Goal: Download file/media

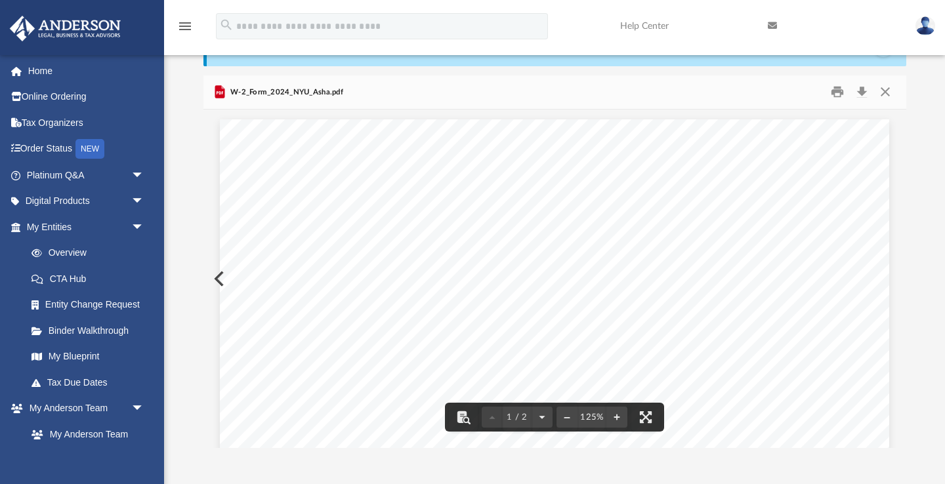
scroll to position [299, 703]
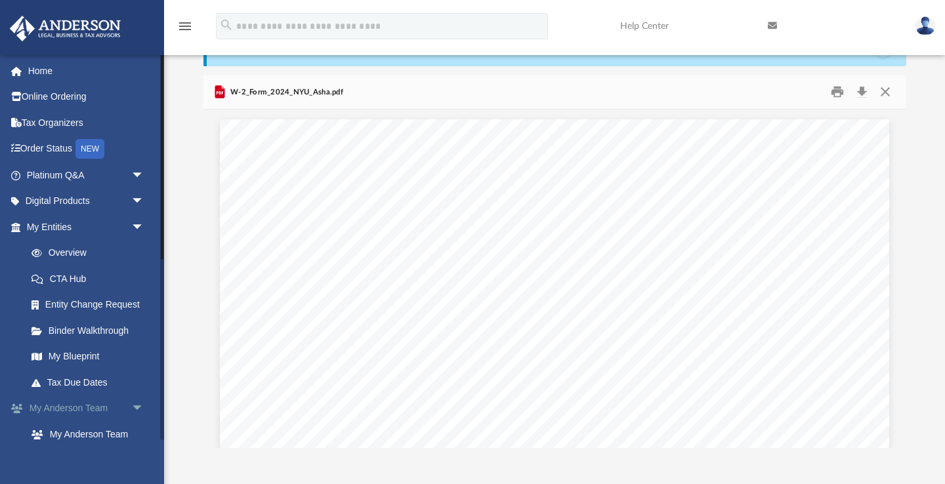
click at [135, 404] on span "arrow_drop_down" at bounding box center [144, 409] width 26 height 27
click at [137, 427] on span "arrow_drop_down" at bounding box center [144, 434] width 26 height 27
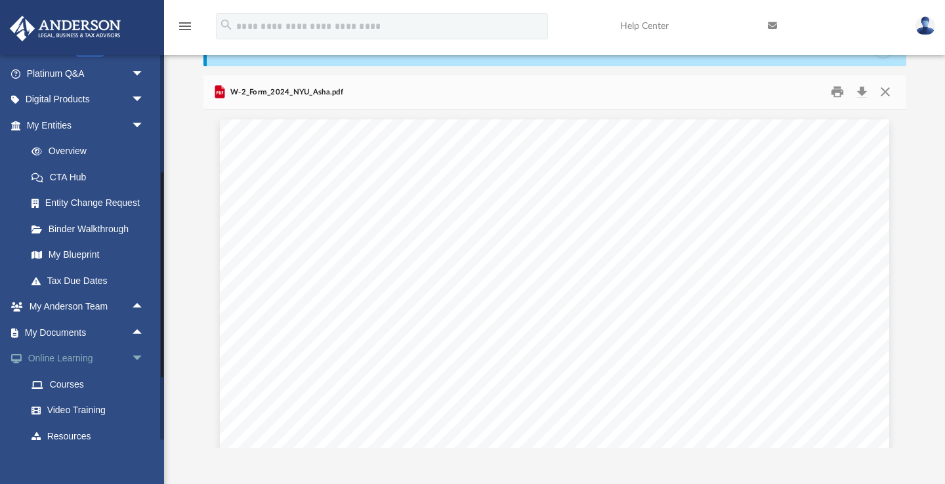
scroll to position [104, 0]
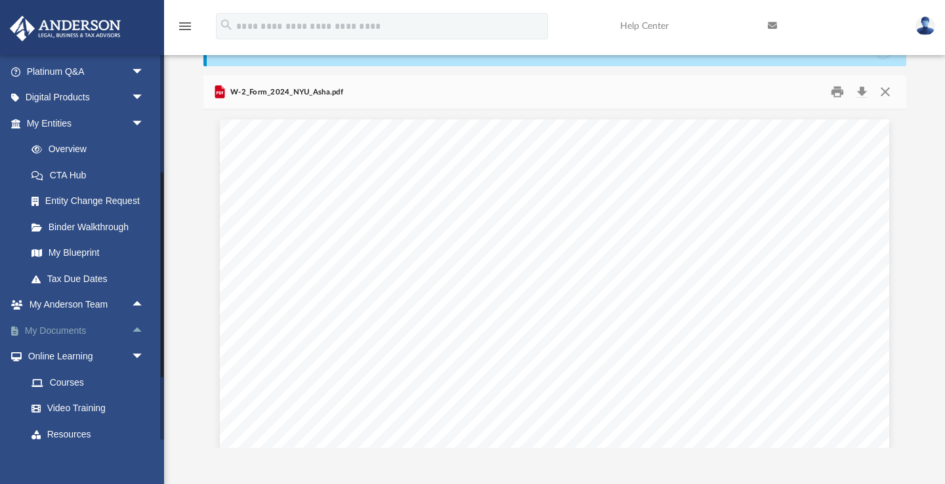
click at [140, 327] on span "arrow_drop_up" at bounding box center [144, 331] width 26 height 27
click at [60, 351] on link "Box" at bounding box center [91, 357] width 146 height 26
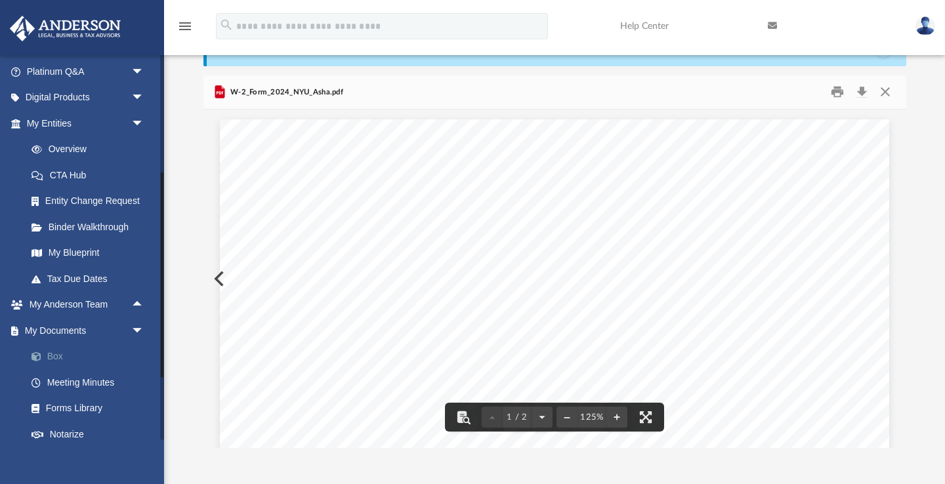
click at [50, 355] on link "Box" at bounding box center [91, 357] width 146 height 26
click at [60, 354] on link "Box" at bounding box center [91, 357] width 146 height 26
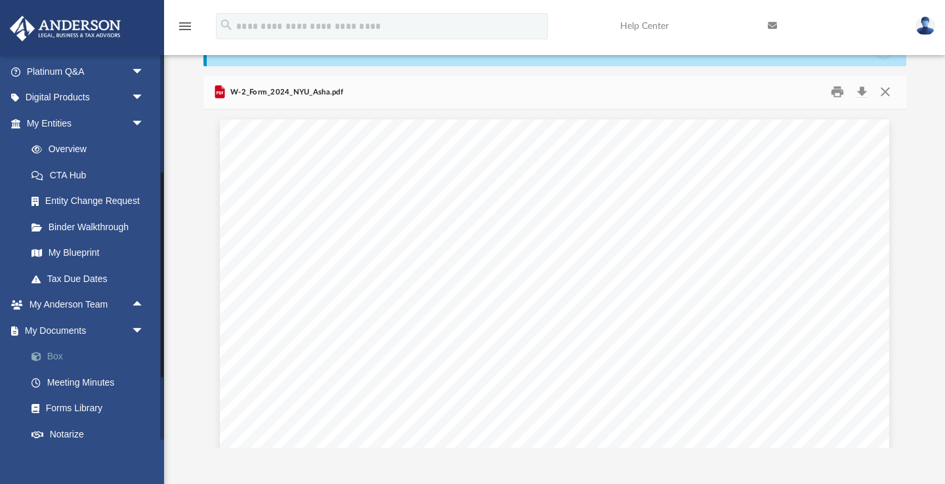
click at [52, 352] on link "Box" at bounding box center [91, 357] width 146 height 26
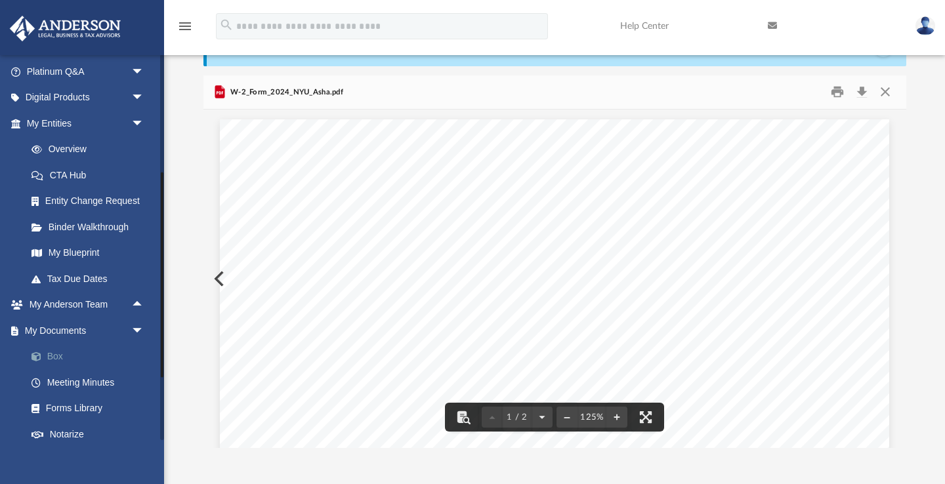
click at [58, 356] on link "Box" at bounding box center [91, 357] width 146 height 26
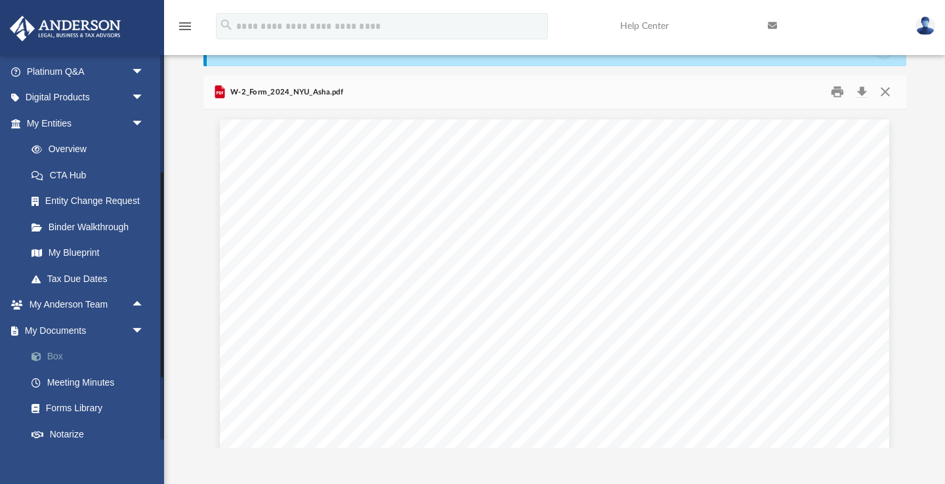
click at [64, 350] on link "Box" at bounding box center [91, 357] width 146 height 26
click at [54, 348] on link "Box" at bounding box center [91, 357] width 146 height 26
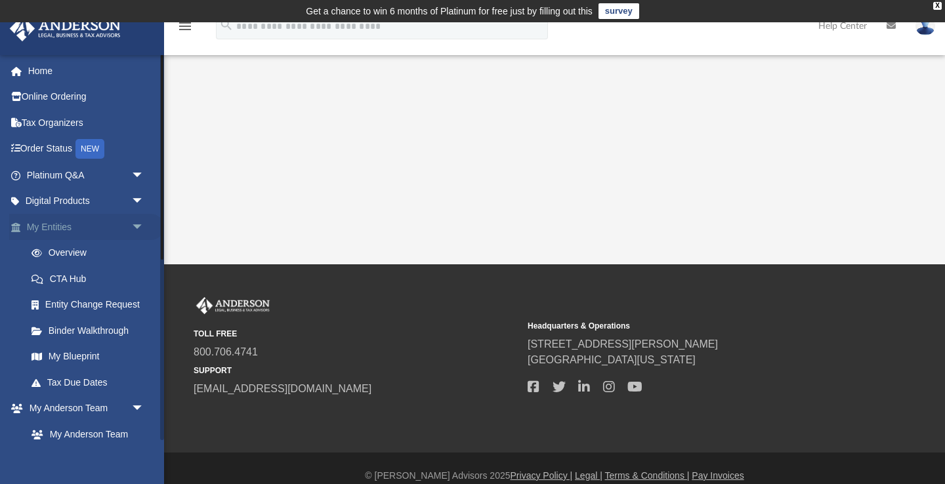
click at [138, 224] on span "arrow_drop_down" at bounding box center [144, 227] width 26 height 27
click at [138, 224] on span "arrow_drop_up" at bounding box center [144, 227] width 26 height 27
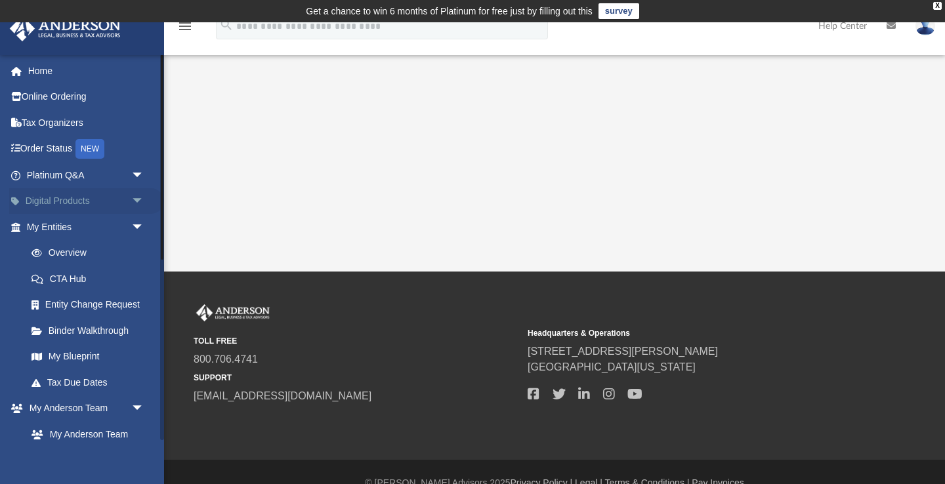
click at [136, 199] on span "arrow_drop_down" at bounding box center [144, 201] width 26 height 27
click at [136, 199] on span "arrow_drop_up" at bounding box center [144, 201] width 26 height 27
click at [139, 225] on span "arrow_drop_down" at bounding box center [144, 227] width 26 height 27
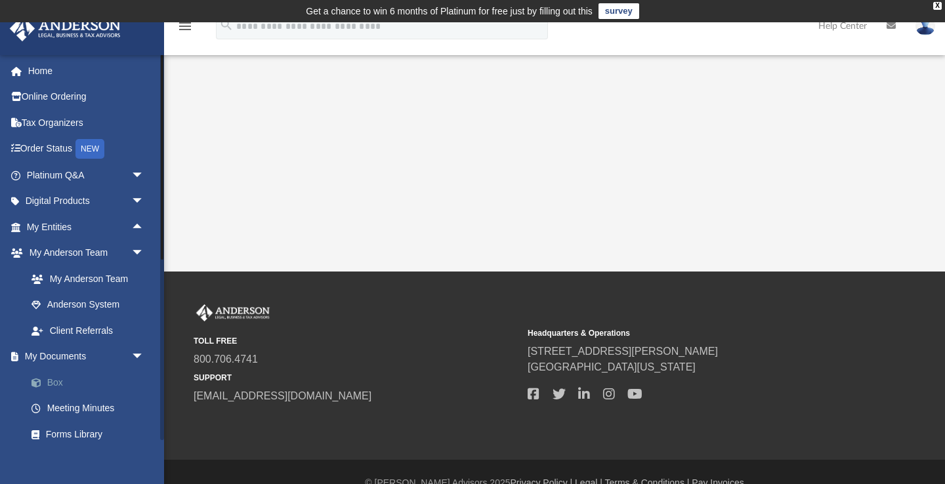
click at [56, 380] on link "Box" at bounding box center [91, 382] width 146 height 26
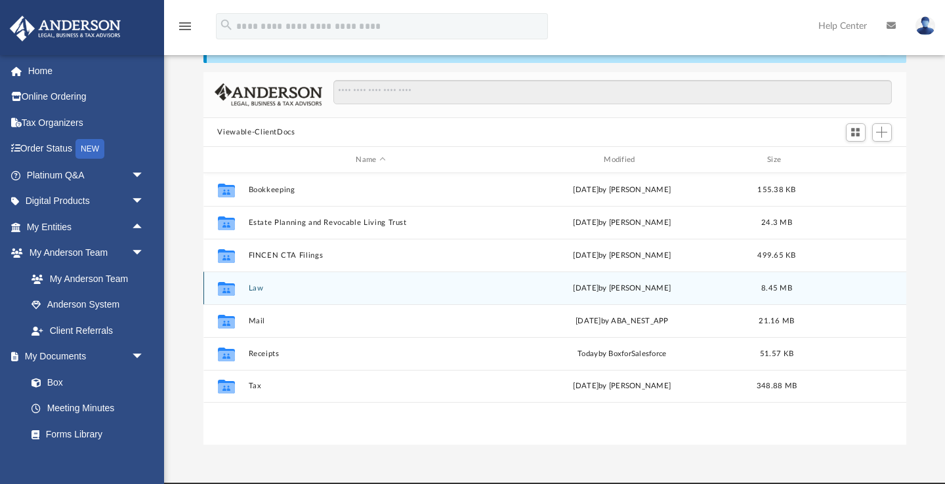
scroll to position [121, 0]
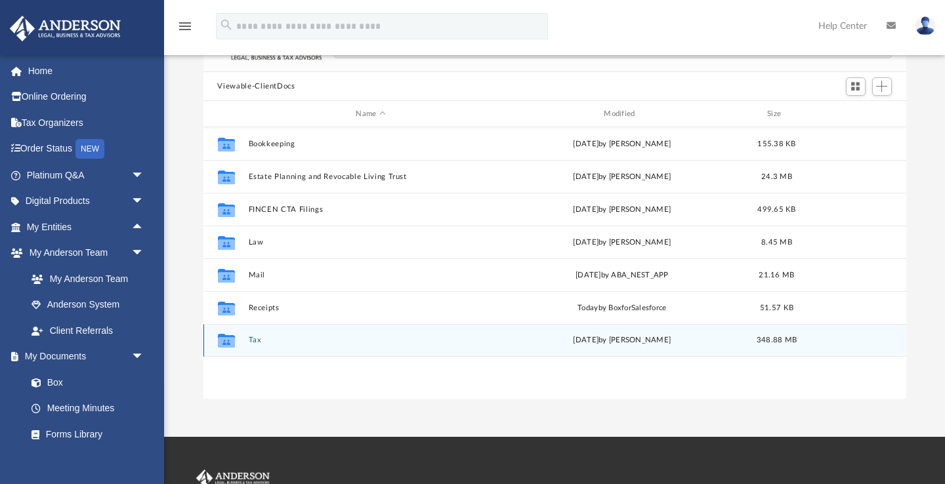
click at [255, 342] on button "Tax" at bounding box center [370, 341] width 245 height 9
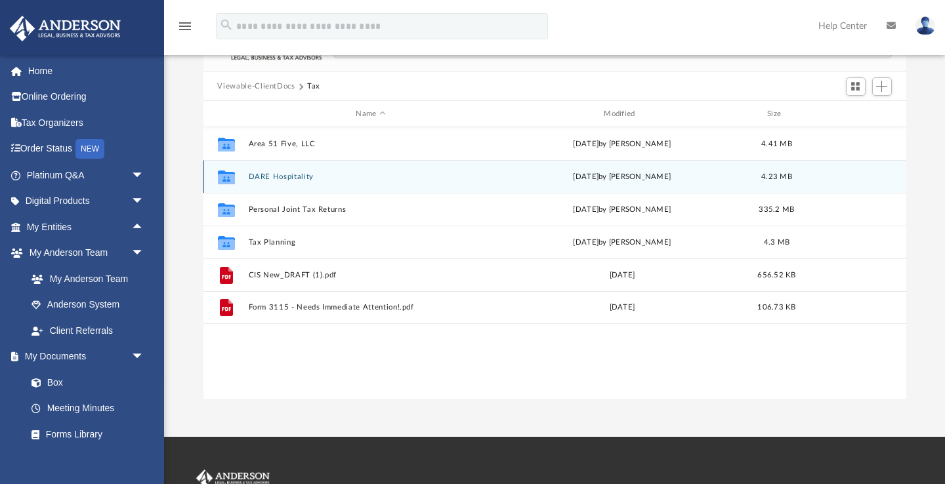
click at [282, 177] on button "DARE Hospitality" at bounding box center [370, 177] width 245 height 9
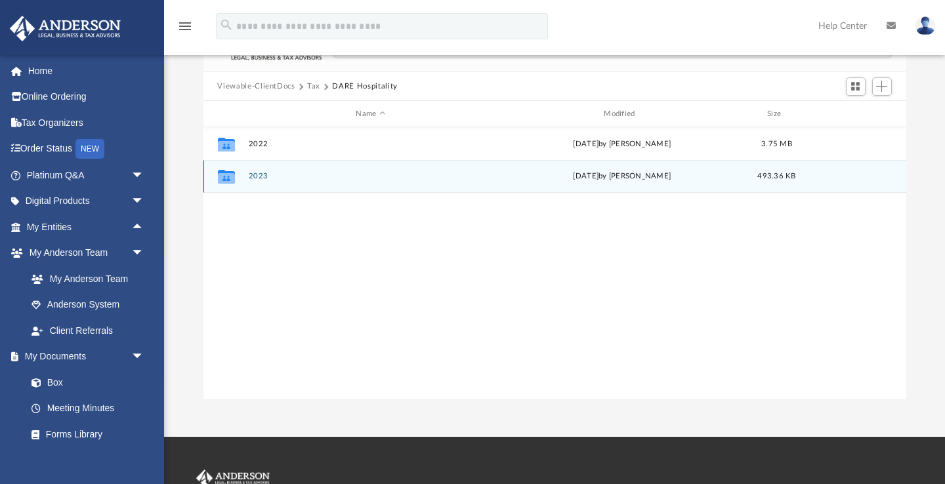
click at [262, 179] on button "2023" at bounding box center [370, 177] width 245 height 9
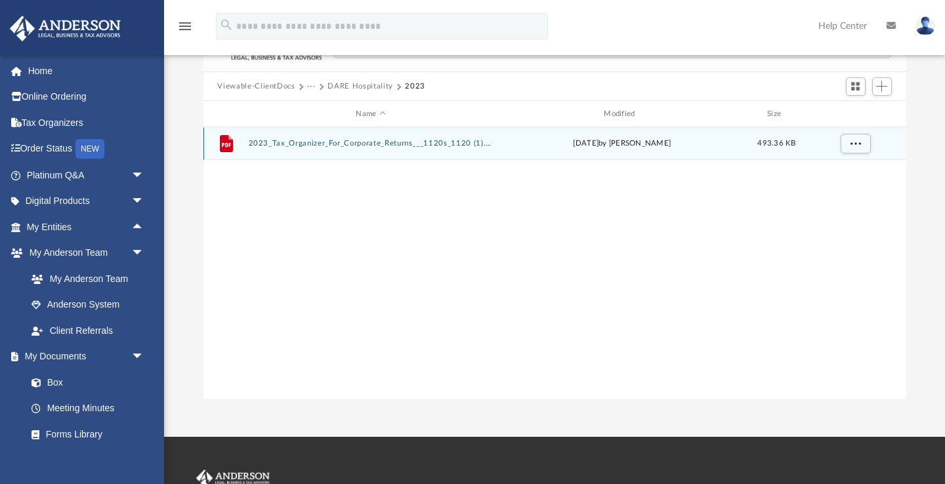
click at [376, 146] on button "2023_Tax_Organizer_For_Corporate_Returns___1120s_1120 (1).pdf" at bounding box center [370, 144] width 245 height 9
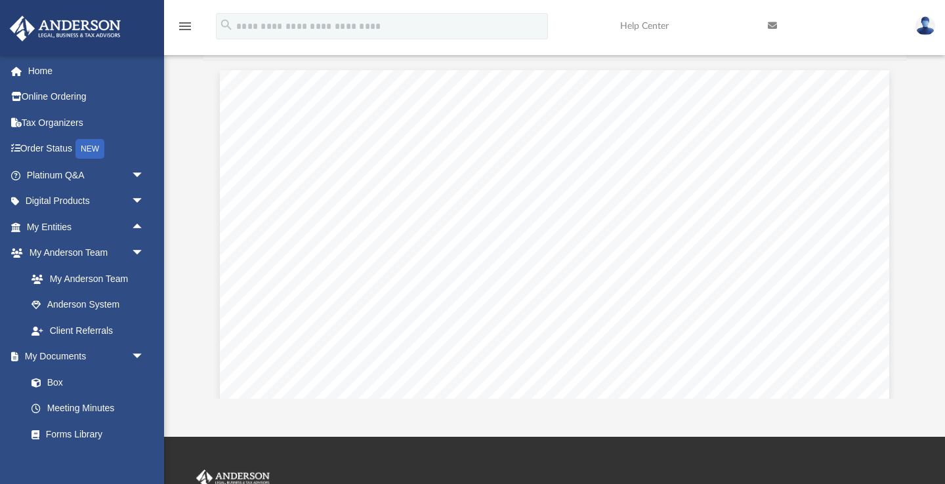
scroll to position [5315, 0]
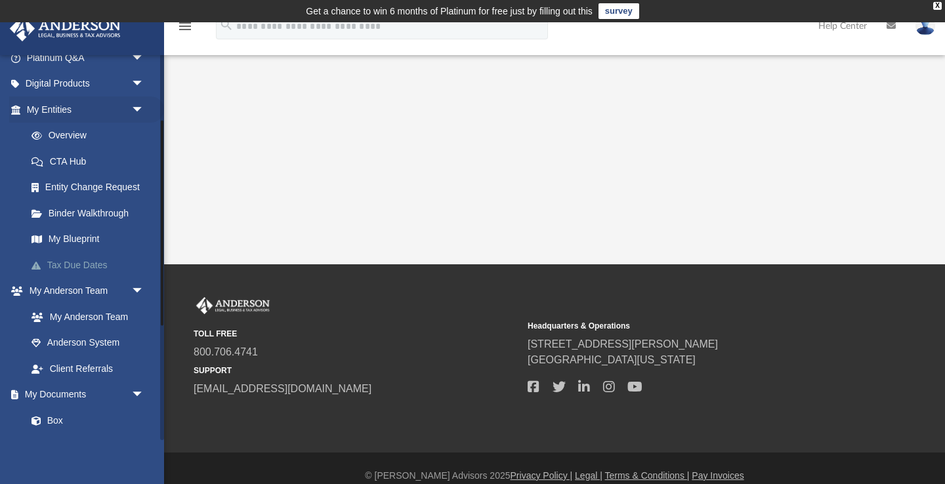
scroll to position [139, 0]
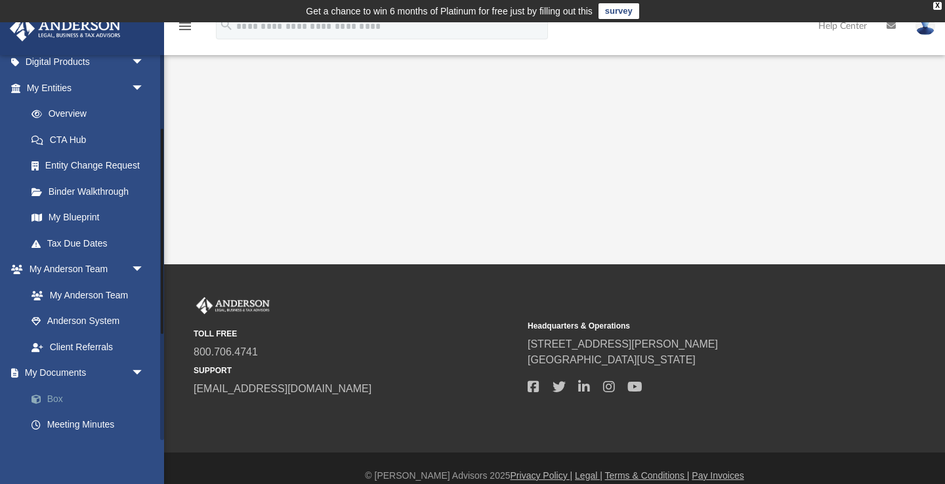
click at [61, 394] on link "Box" at bounding box center [91, 399] width 146 height 26
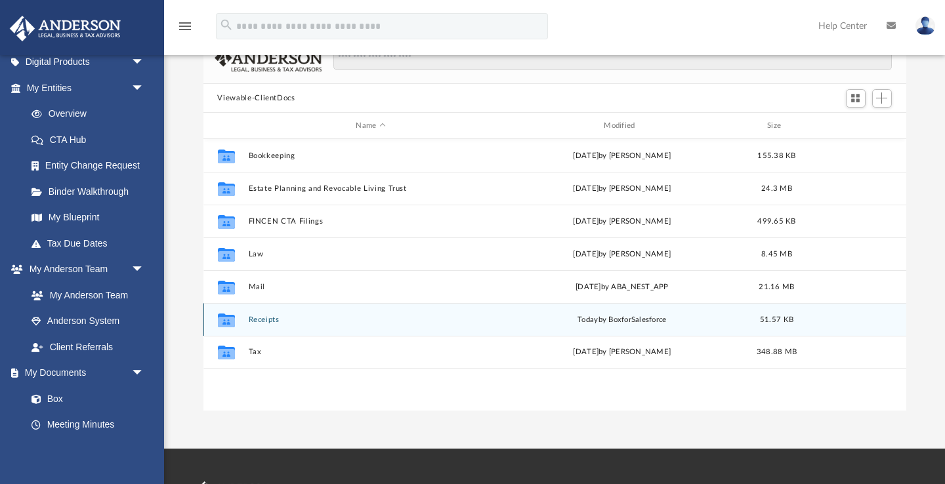
scroll to position [131, 0]
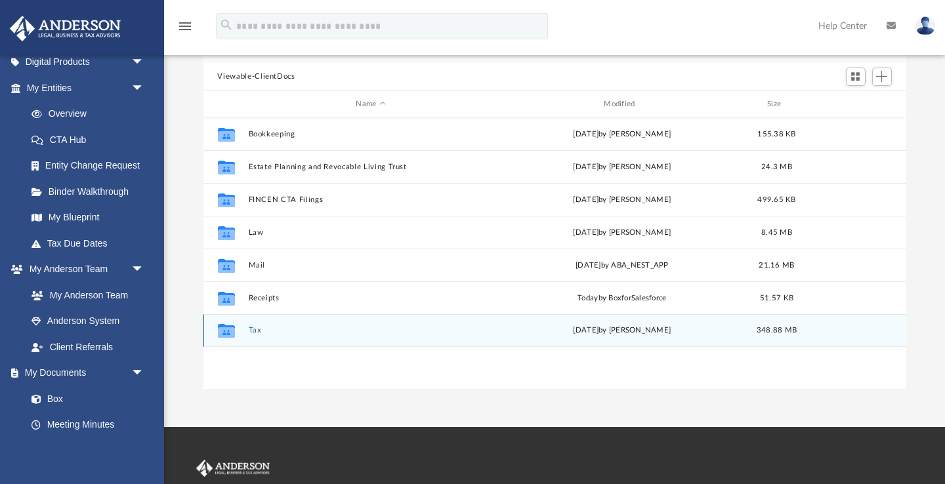
click at [253, 331] on button "Tax" at bounding box center [370, 331] width 245 height 9
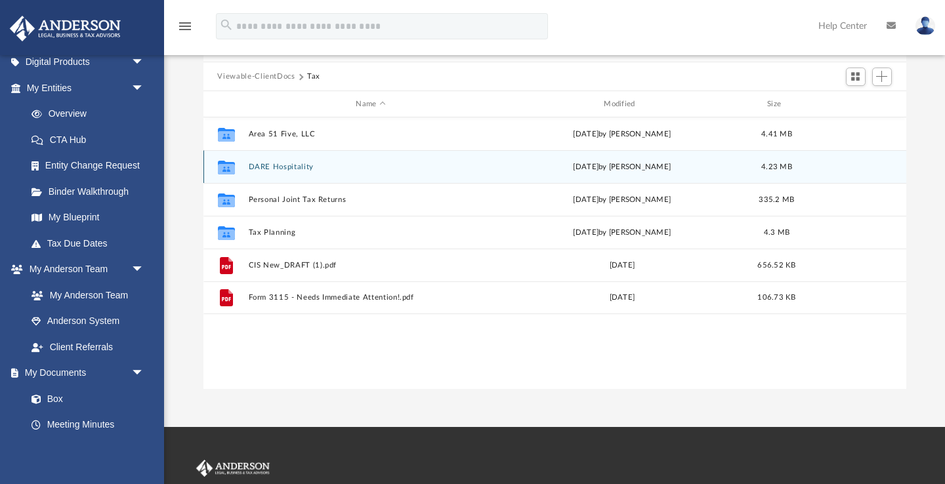
click at [286, 170] on button "DARE Hospitality" at bounding box center [370, 167] width 245 height 9
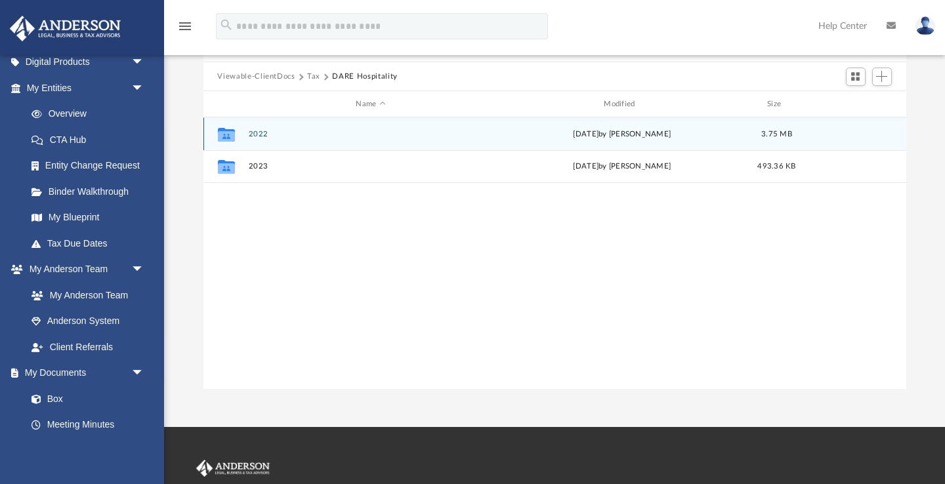
click at [263, 137] on button "2022" at bounding box center [370, 134] width 245 height 9
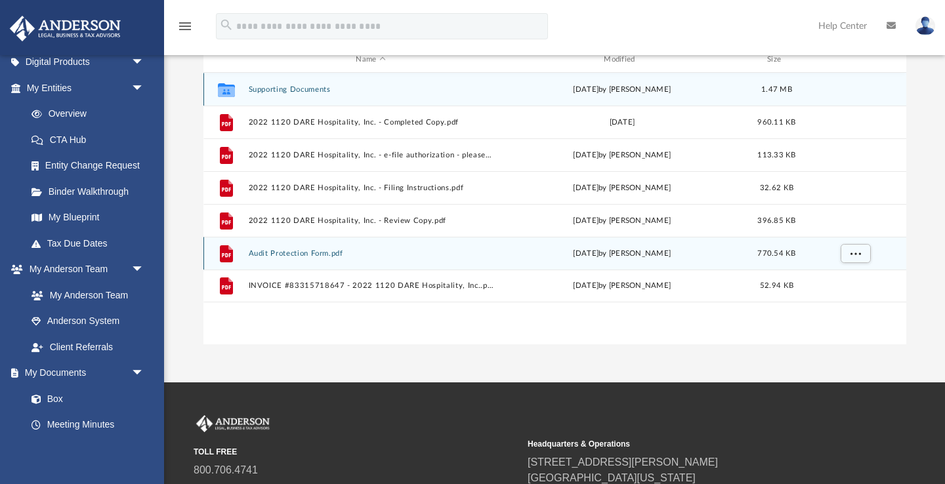
scroll to position [150, 0]
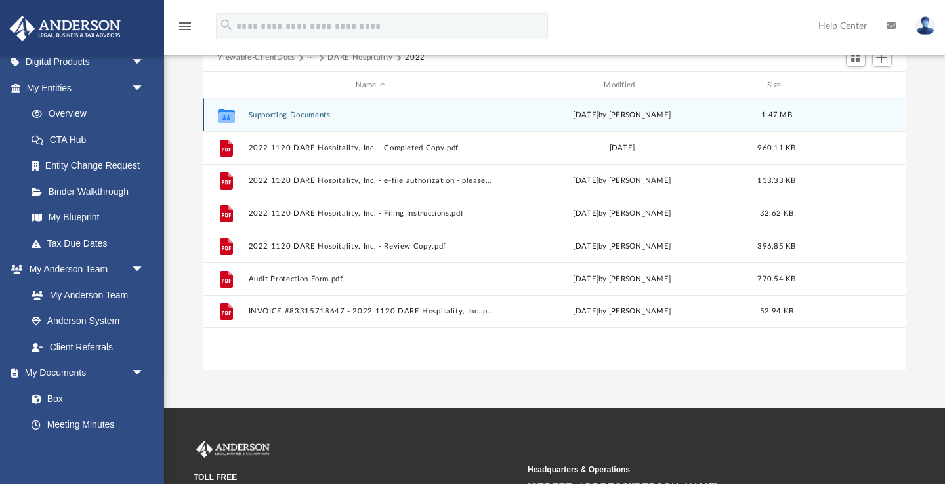
click at [307, 115] on button "Supporting Documents" at bounding box center [370, 115] width 245 height 9
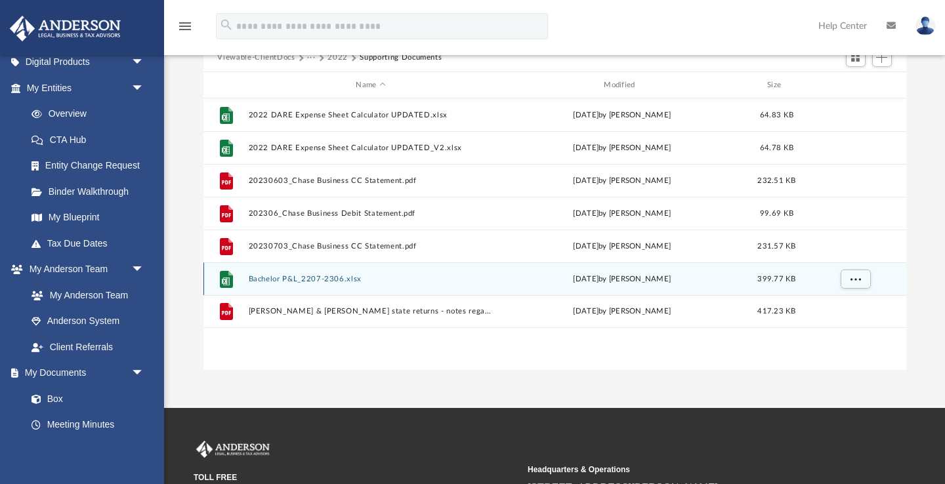
click at [320, 280] on button "Bachelor P&L_2207-2306.xlsx" at bounding box center [370, 279] width 245 height 9
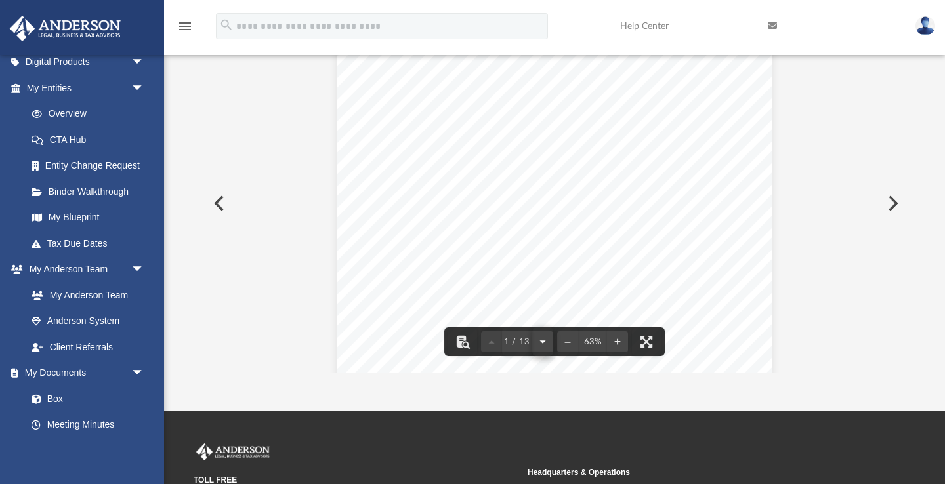
click at [542, 342] on button "File preview" at bounding box center [542, 341] width 21 height 29
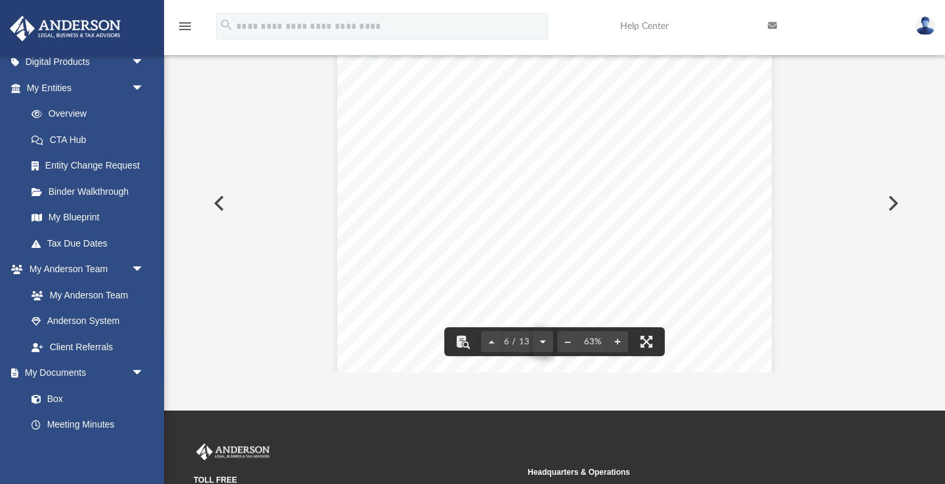
click at [542, 342] on button "File preview" at bounding box center [542, 341] width 21 height 29
click at [491, 342] on button "File preview" at bounding box center [491, 341] width 21 height 29
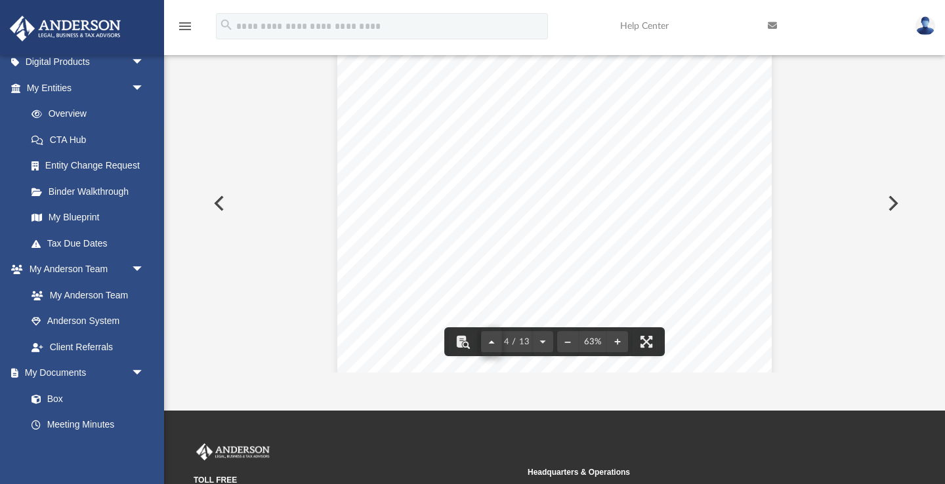
click at [491, 342] on button "File preview" at bounding box center [491, 341] width 21 height 29
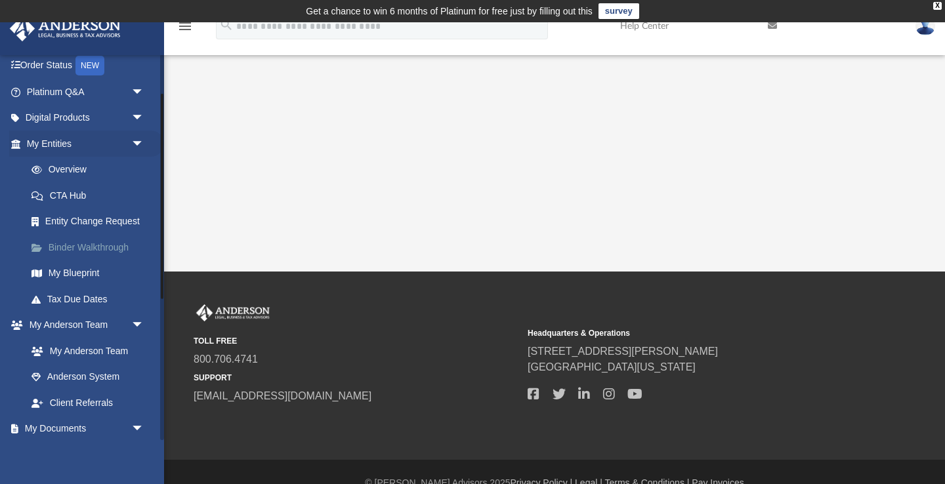
scroll to position [117, 0]
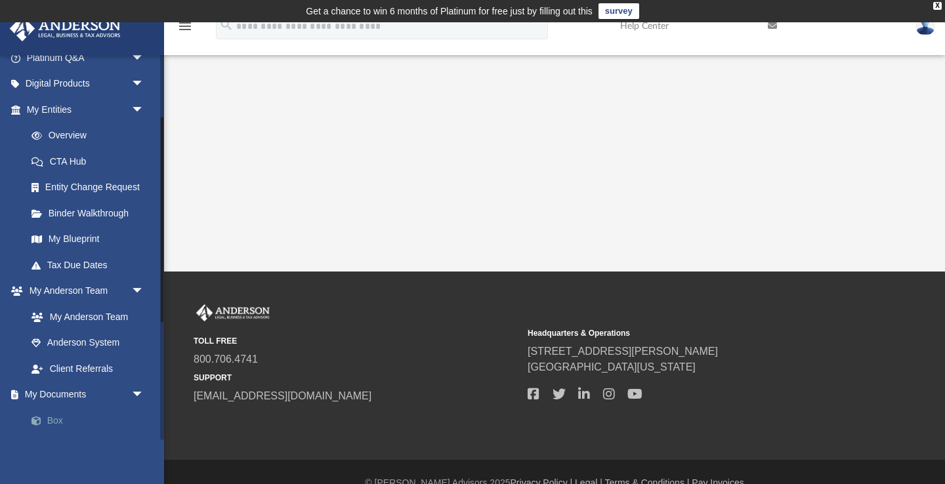
click at [59, 413] on link "Box" at bounding box center [91, 421] width 146 height 26
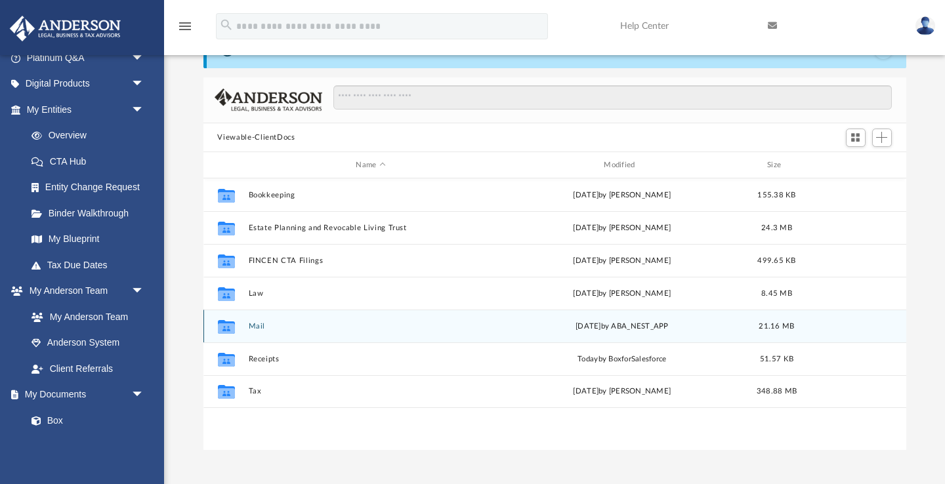
scroll to position [81, 0]
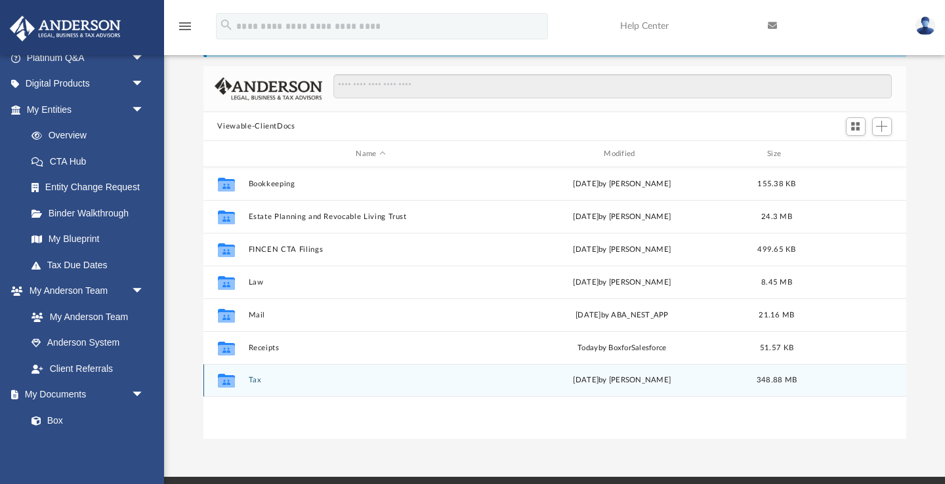
click at [252, 386] on div "Collaborated Folder Tax [DATE] by [PERSON_NAME] 348.88 MB" at bounding box center [554, 380] width 703 height 33
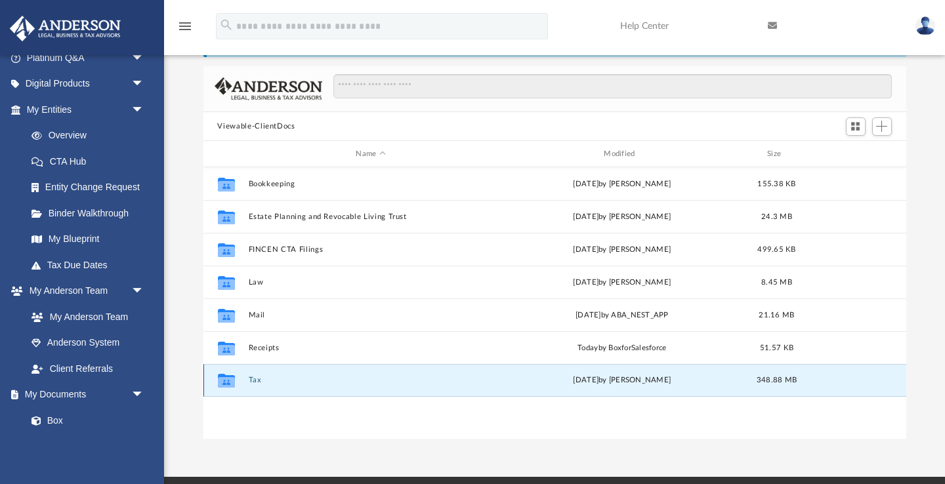
click at [255, 377] on button "Tax" at bounding box center [370, 381] width 245 height 9
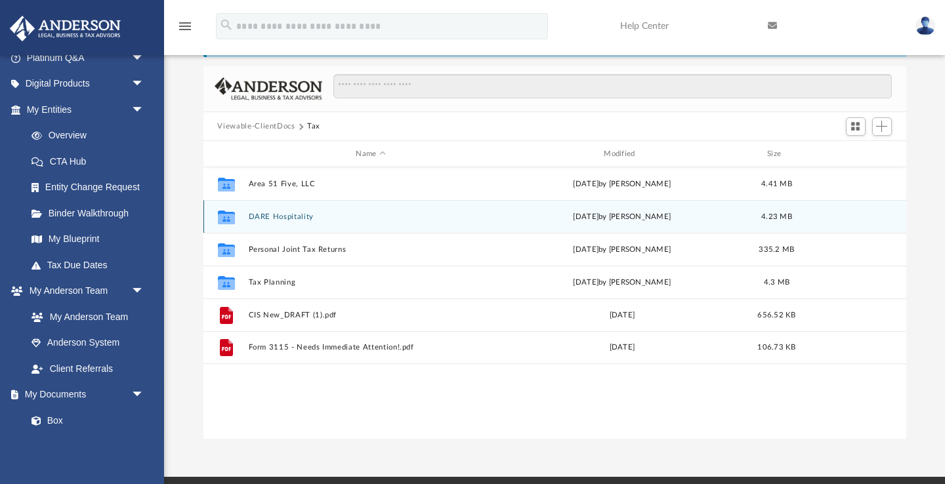
click at [282, 215] on button "DARE Hospitality" at bounding box center [370, 217] width 245 height 9
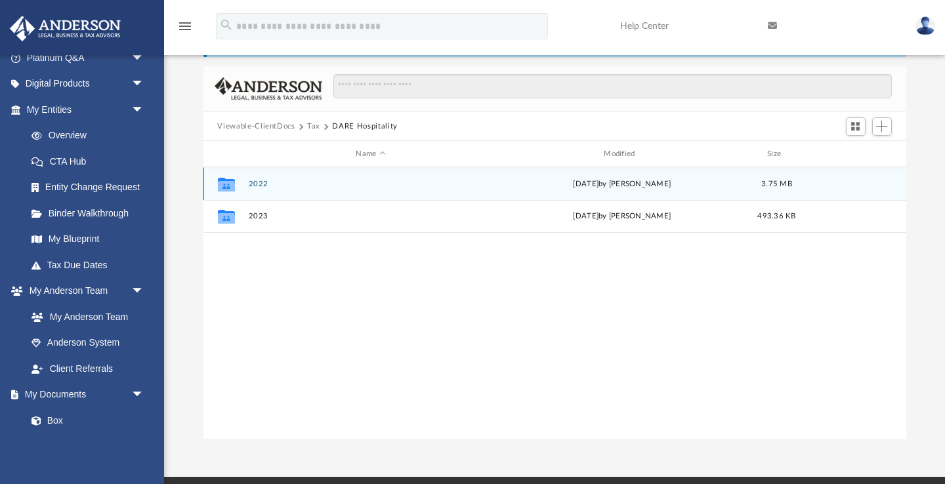
click at [264, 186] on button "2022" at bounding box center [370, 184] width 245 height 9
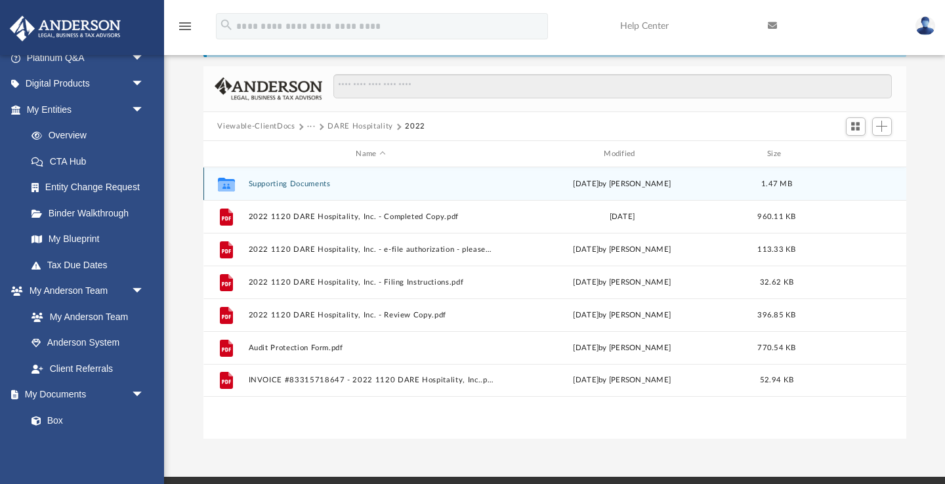
click at [283, 184] on button "Supporting Documents" at bounding box center [370, 184] width 245 height 9
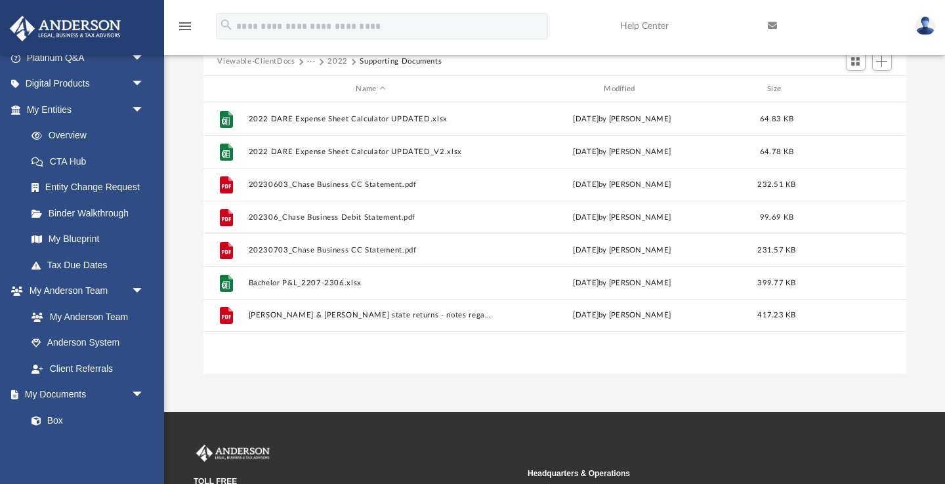
scroll to position [126, 0]
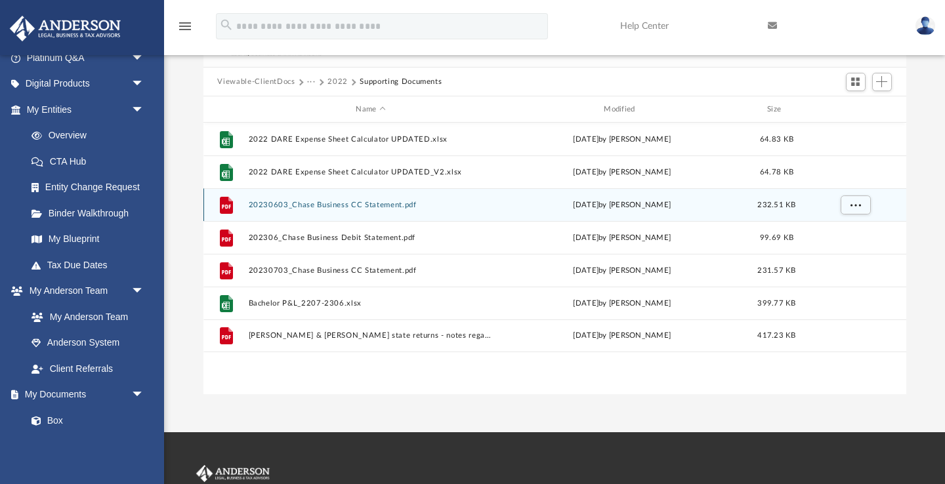
click at [322, 206] on button "20230603_Chase Business CC Statement.pdf" at bounding box center [370, 205] width 245 height 9
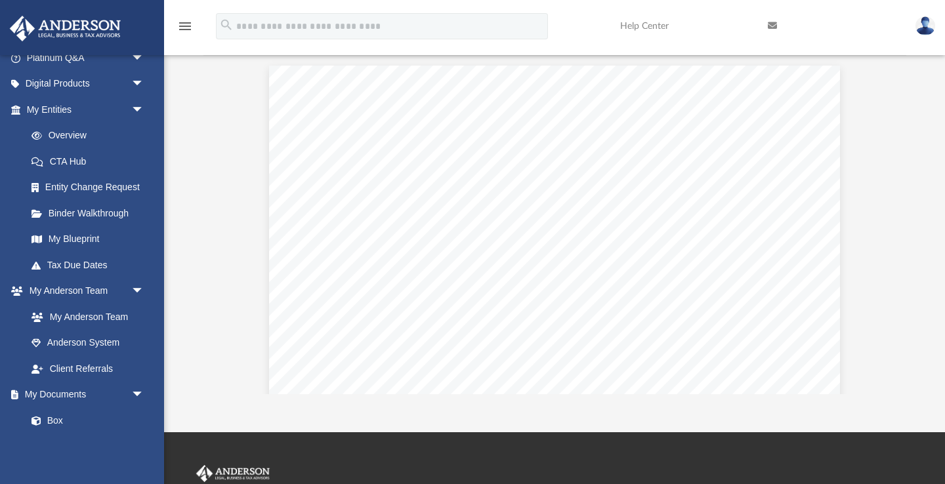
scroll to position [0, 0]
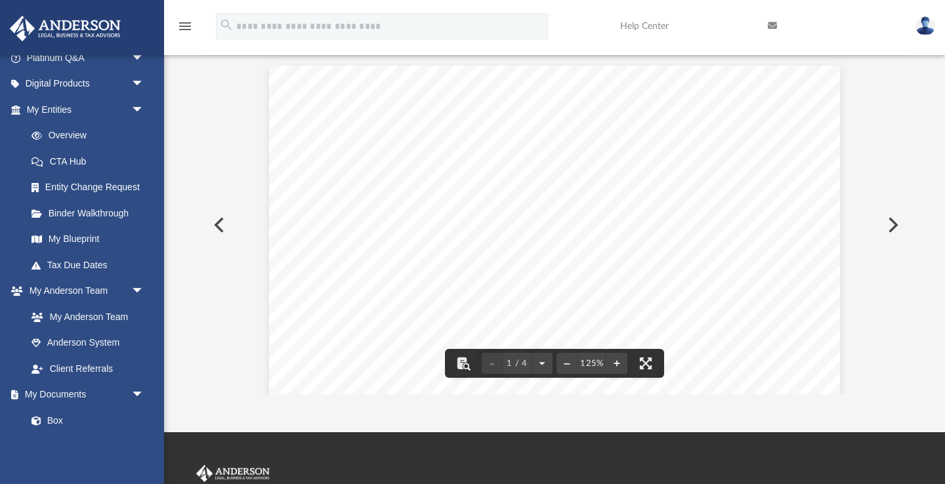
click at [198, 203] on div "Difficulty viewing your box folder? You can also access your account directly o…" at bounding box center [554, 185] width 781 height 419
